Goal: Task Accomplishment & Management: Manage account settings

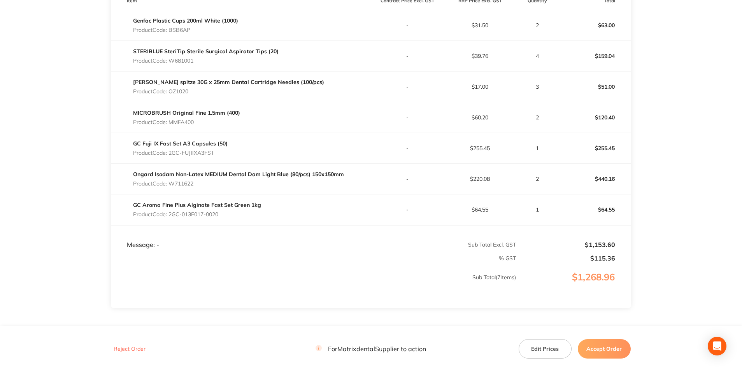
scroll to position [233, 0]
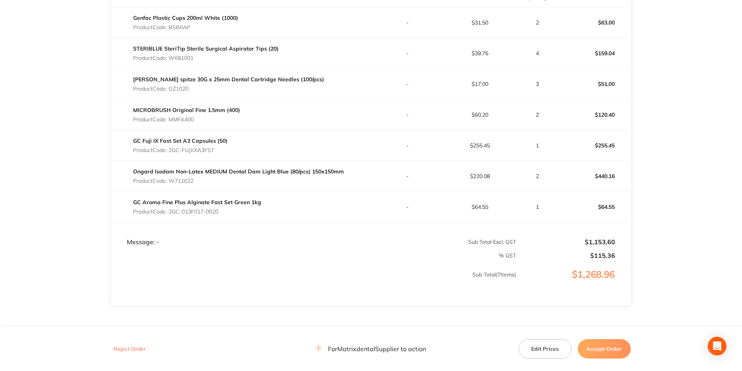
click at [547, 349] on button "Edit Prices" at bounding box center [545, 348] width 53 height 19
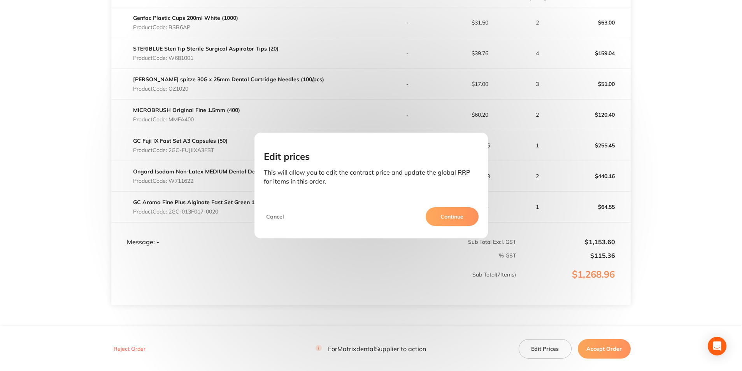
click at [452, 221] on button "Continue" at bounding box center [452, 216] width 53 height 19
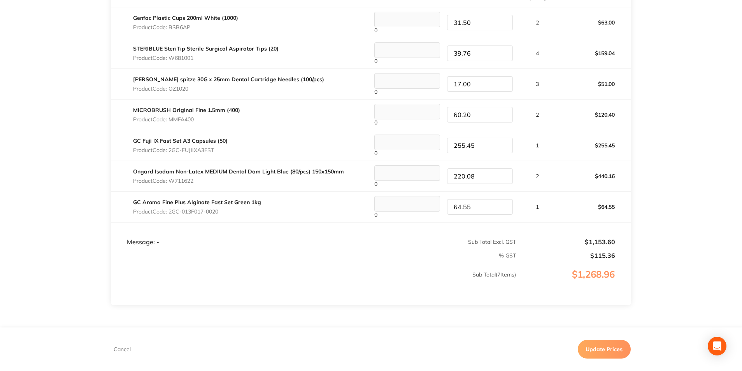
click at [439, 209] on tr "GC Aroma Fine Plus Alginate Fast Set Green 1kg Product Code: 2GC-013F017-0020 0…" at bounding box center [370, 207] width 519 height 31
type input "65.91"
click at [552, 177] on p "2" at bounding box center [537, 176] width 41 height 6
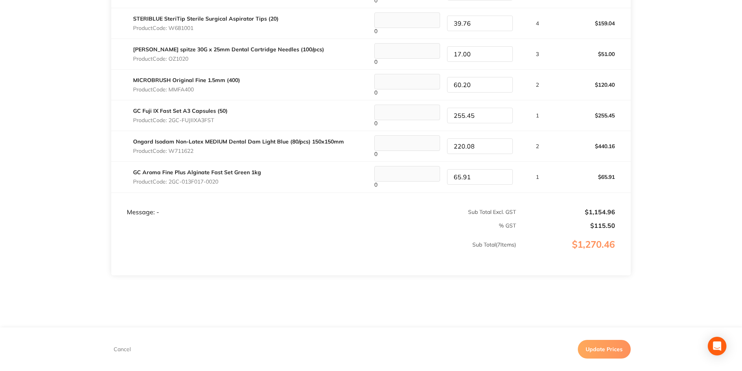
scroll to position [272, 0]
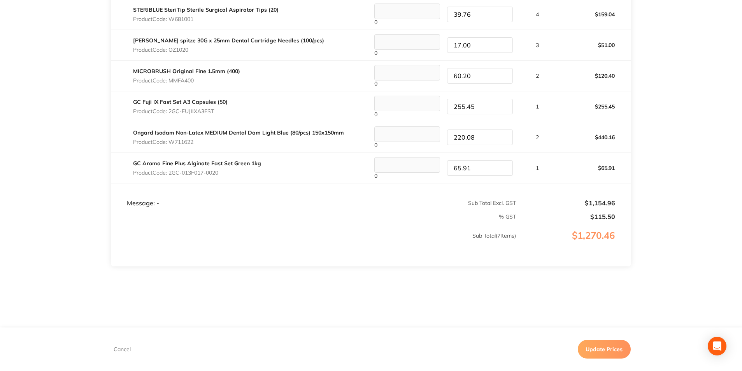
click at [592, 348] on button "Update Prices" at bounding box center [604, 349] width 53 height 19
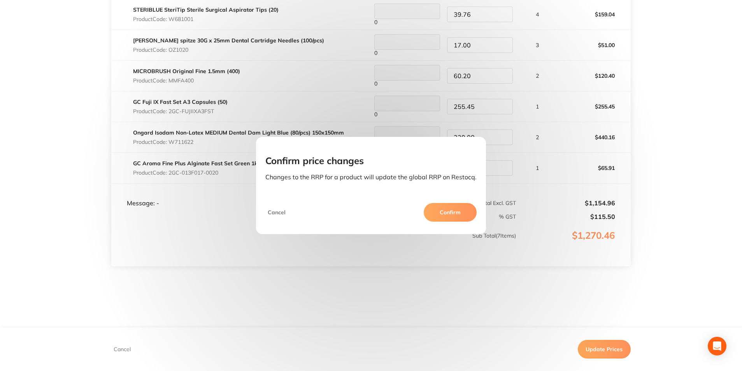
click at [459, 211] on button "Confirm" at bounding box center [450, 212] width 53 height 19
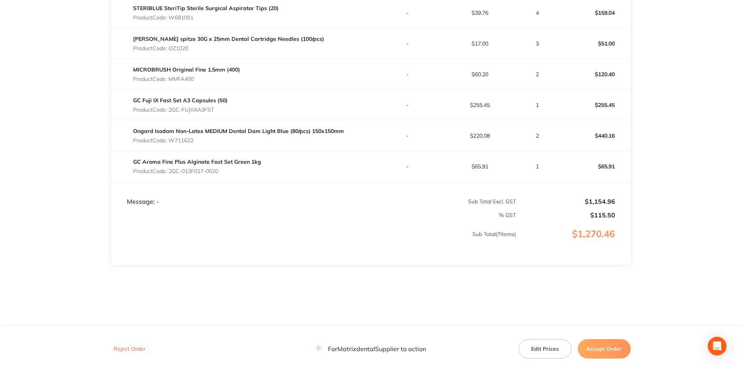
scroll to position [275, 0]
click at [606, 352] on button "Accept Order" at bounding box center [604, 348] width 53 height 19
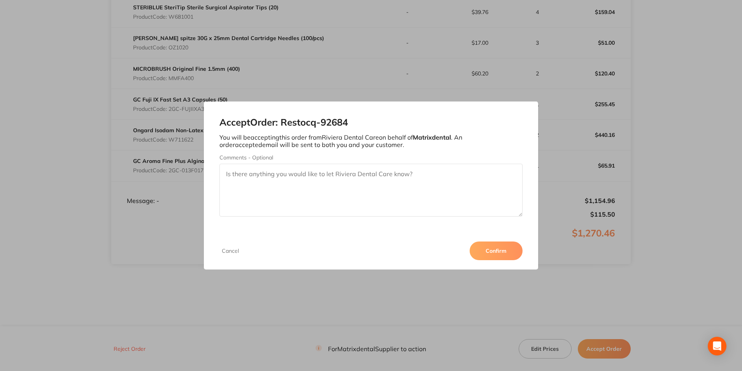
click at [304, 179] on textarea "Comments - Optional" at bounding box center [370, 190] width 303 height 53
type textarea "Thank you"
click at [510, 254] on button "Confirm" at bounding box center [496, 251] width 53 height 19
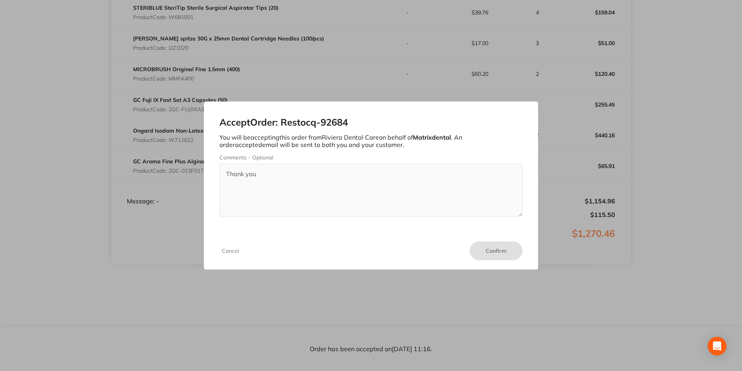
scroll to position [274, 0]
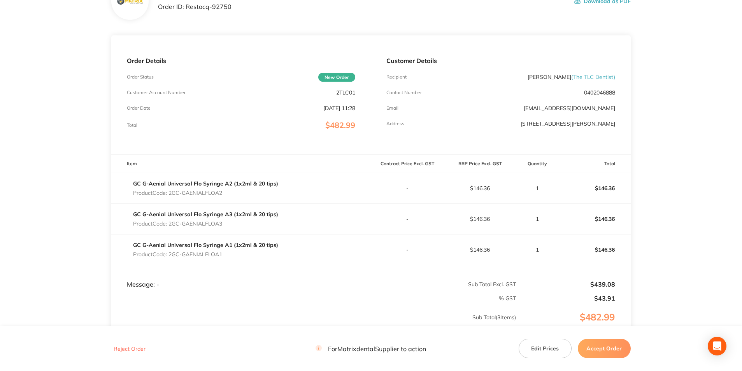
scroll to position [117, 0]
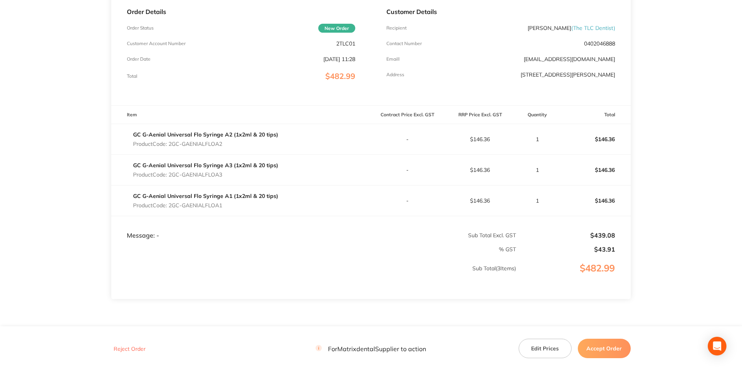
click at [597, 346] on button "Accept Order" at bounding box center [604, 348] width 53 height 19
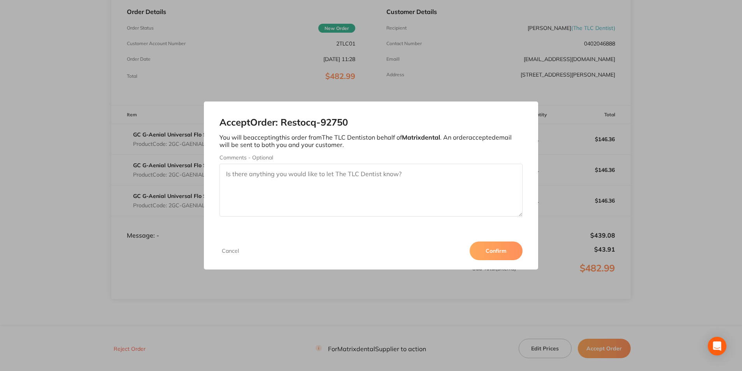
click at [358, 182] on textarea "Comments - Optional" at bounding box center [370, 190] width 303 height 53
type textarea "Thank you"
click at [508, 253] on button "Confirm" at bounding box center [496, 251] width 53 height 19
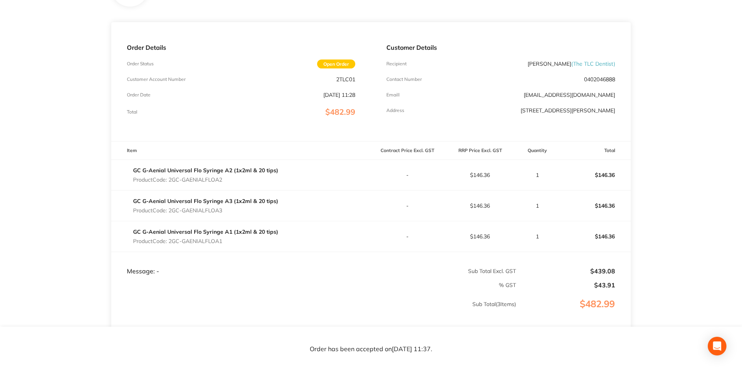
scroll to position [74, 0]
